Goal: Task Accomplishment & Management: Use online tool/utility

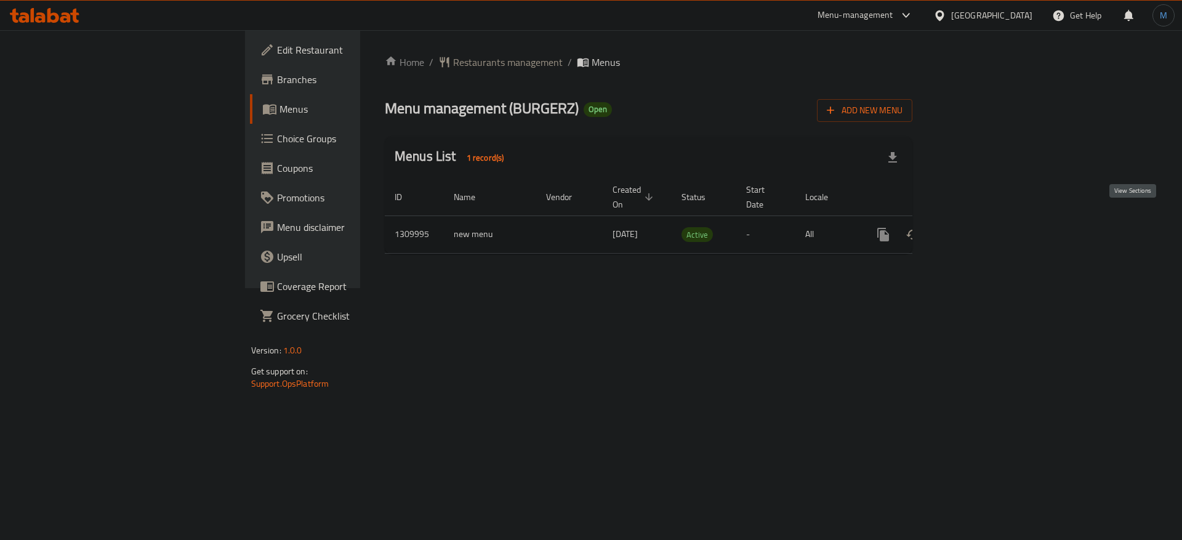
click at [980, 227] on icon "enhanced table" at bounding box center [972, 234] width 15 height 15
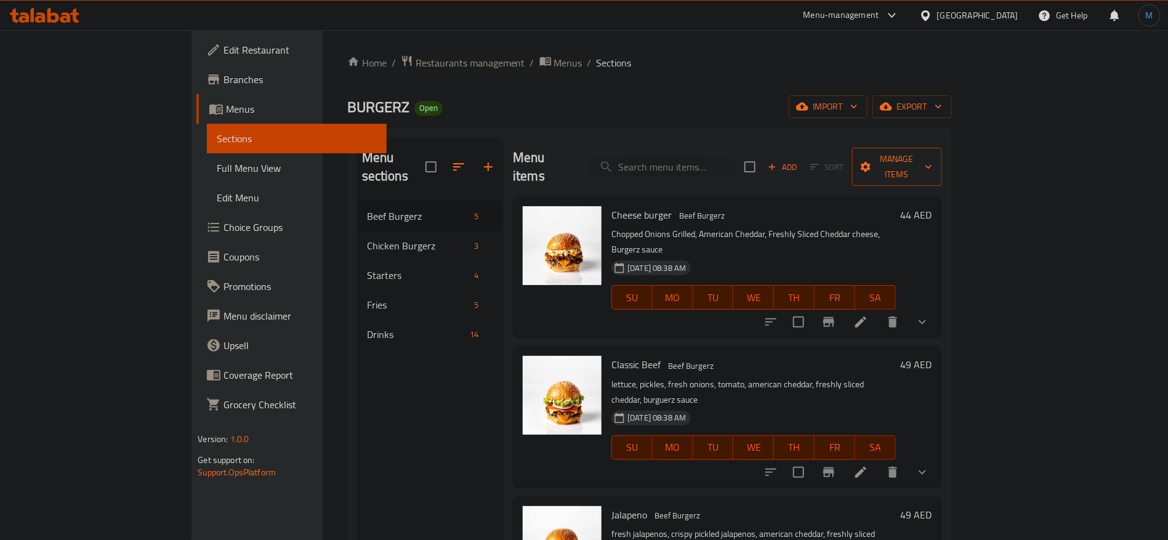
click at [942, 148] on button "Manage items" at bounding box center [897, 167] width 90 height 38
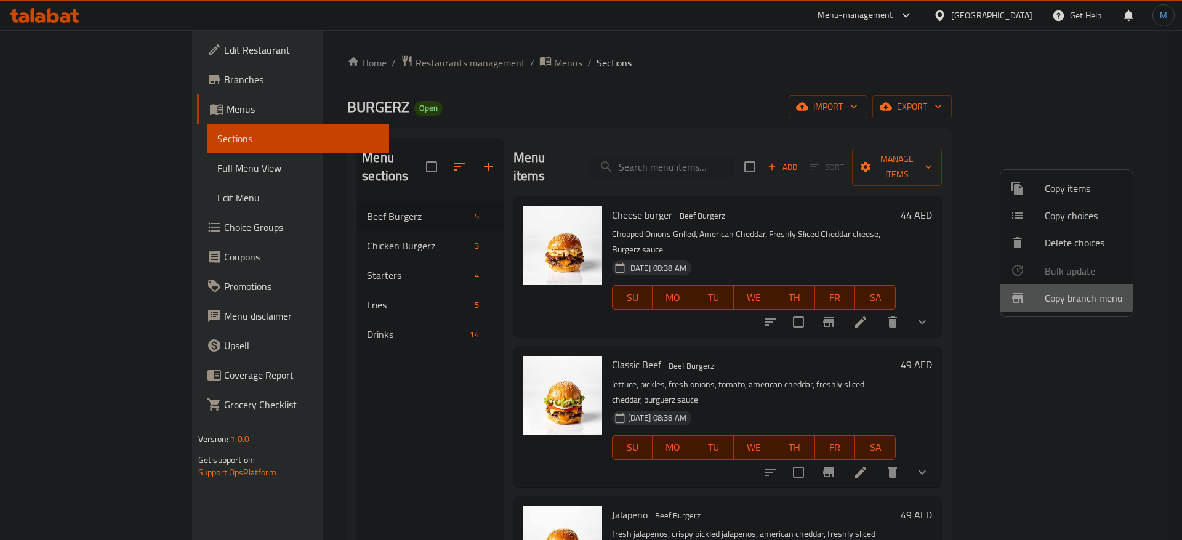
click at [1047, 291] on span "Copy branch menu" at bounding box center [1084, 298] width 78 height 15
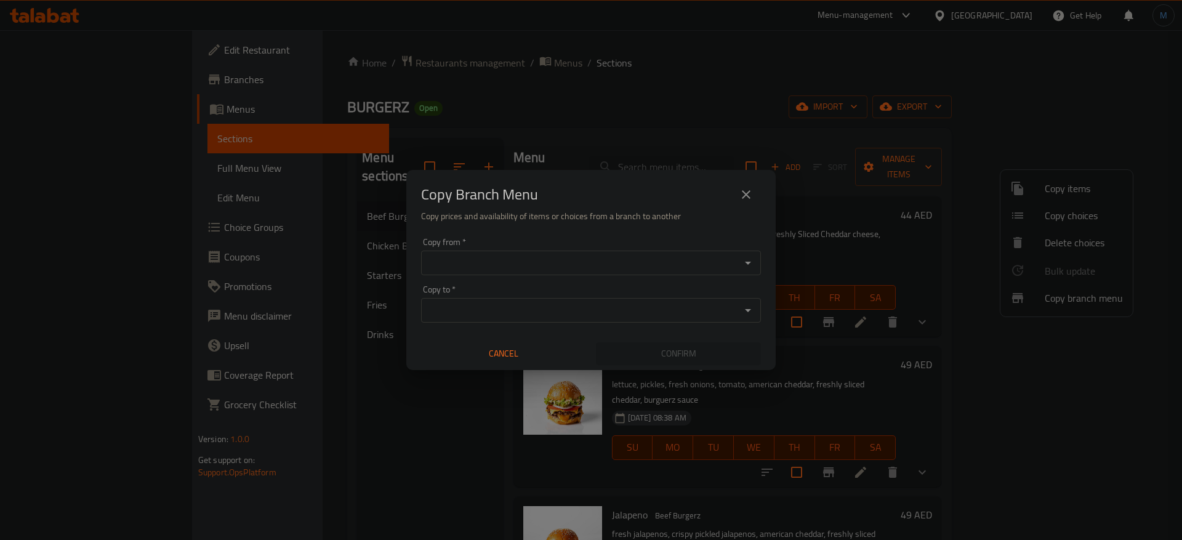
click at [621, 244] on div "Copy from   * Copy from *" at bounding box center [591, 257] width 340 height 38
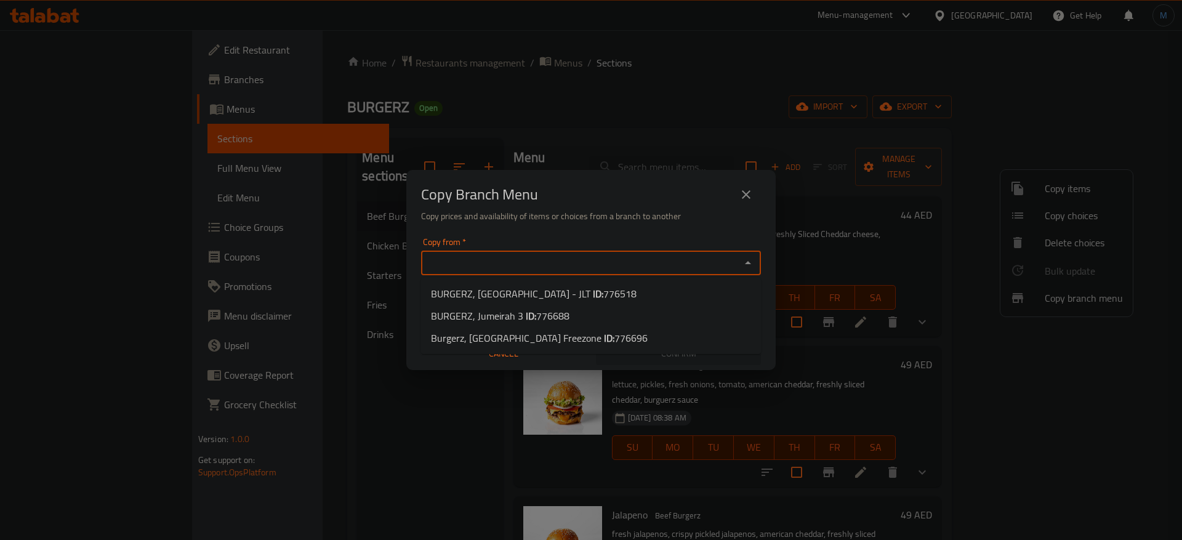
click at [618, 263] on input "Copy from   *" at bounding box center [581, 262] width 312 height 17
click at [610, 290] on span "776518" at bounding box center [619, 293] width 33 height 18
type input "BURGERZ, [GEOGRAPHIC_DATA] - JLT"
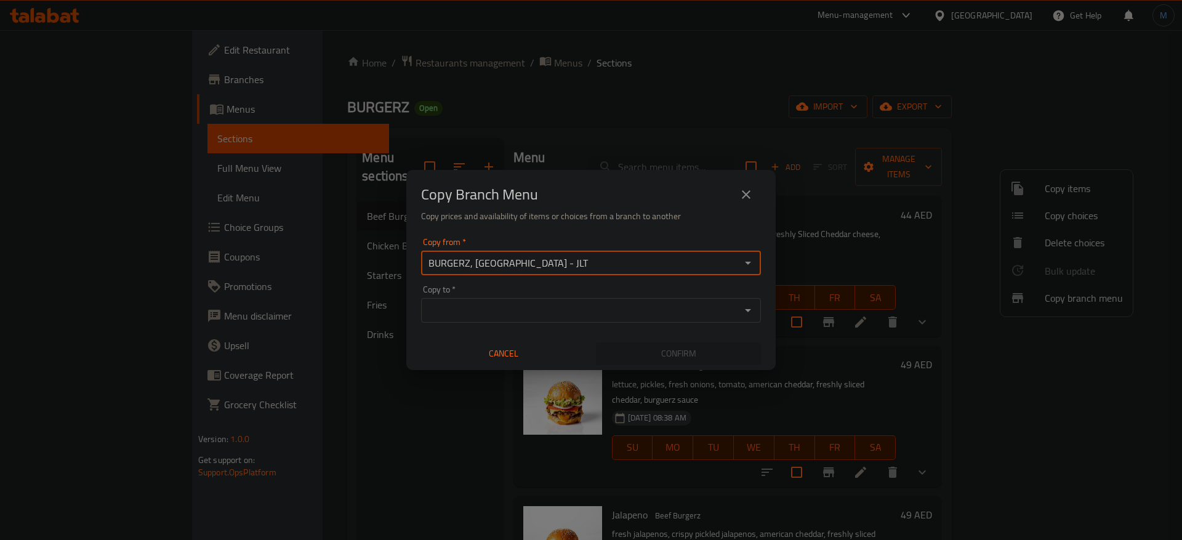
click at [598, 318] on input "Copy to   *" at bounding box center [581, 310] width 312 height 17
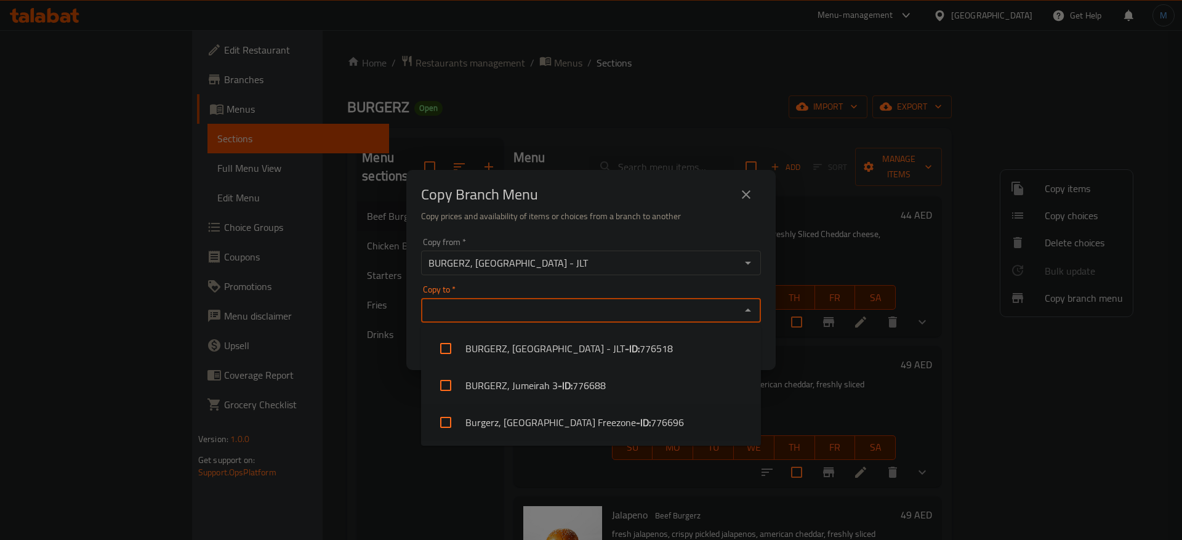
click at [636, 420] on b "- ID:" at bounding box center [643, 422] width 15 height 15
checkbox input "true"
click at [635, 196] on div "Copy Branch Menu" at bounding box center [591, 195] width 340 height 30
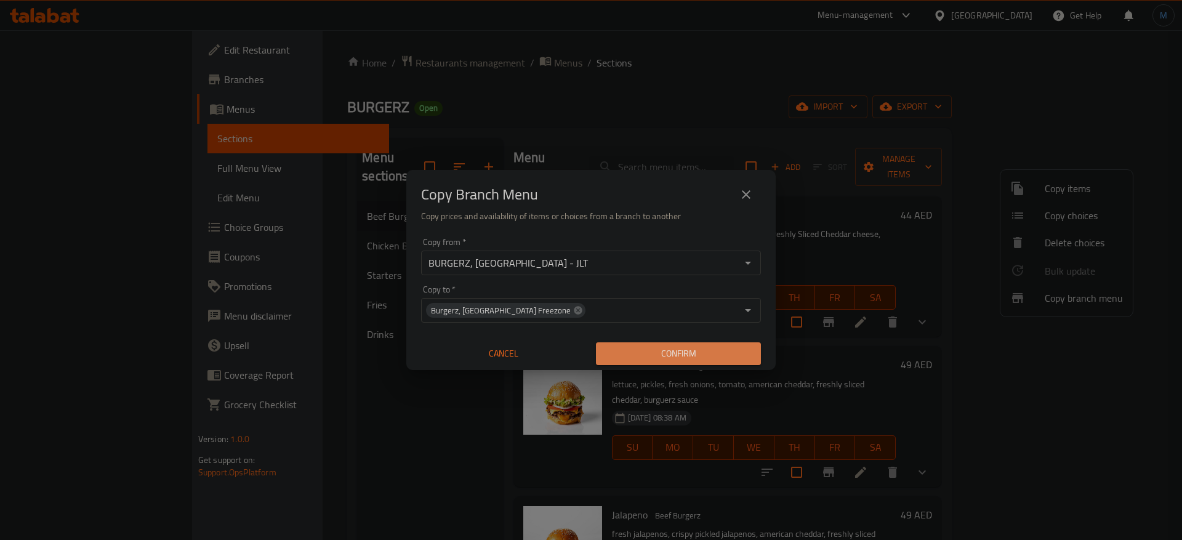
click at [685, 353] on span "Confirm" at bounding box center [678, 353] width 145 height 15
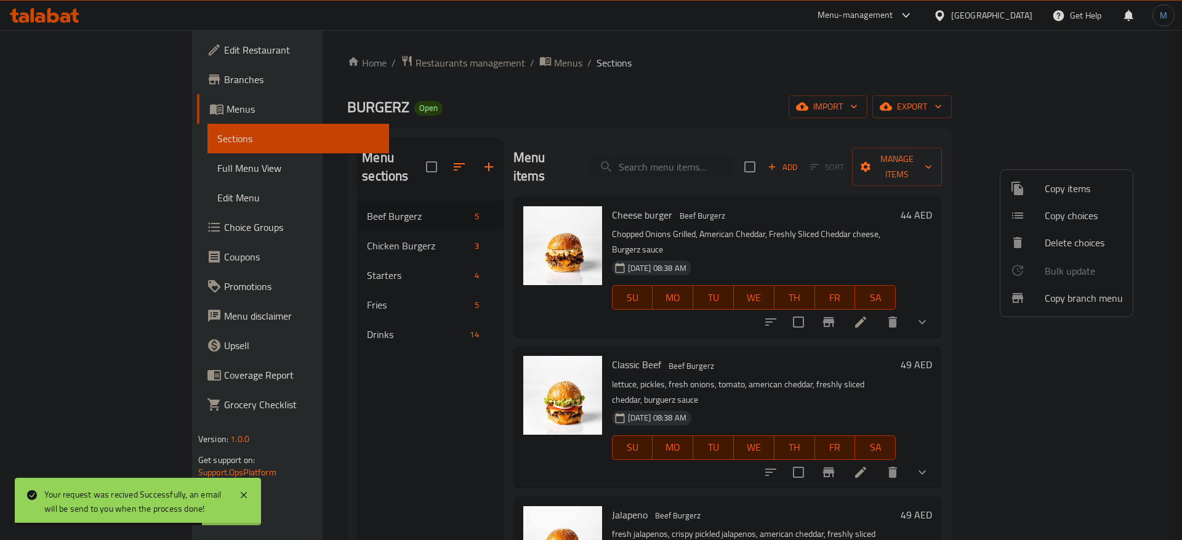
drag, startPoint x: 102, startPoint y: 57, endPoint x: 94, endPoint y: 79, distance: 23.8
click at [101, 57] on div at bounding box center [591, 270] width 1182 height 540
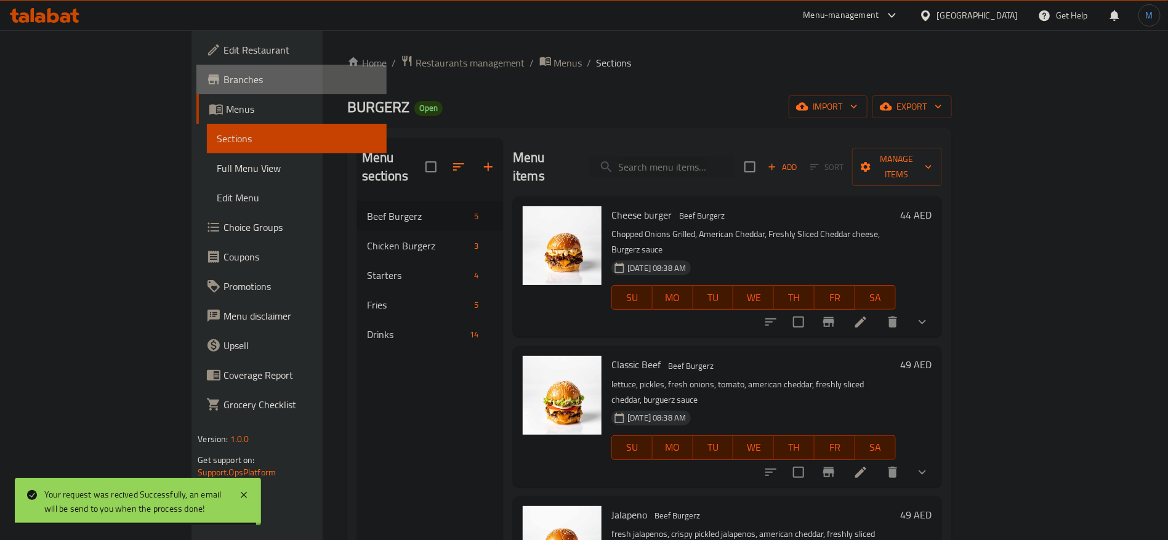
click at [223, 74] on span "Branches" at bounding box center [299, 79] width 153 height 15
